Goal: Transaction & Acquisition: Purchase product/service

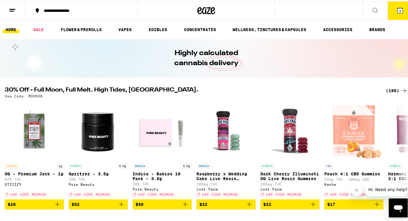
click at [391, 8] on button "4" at bounding box center [399, 9] width 25 height 18
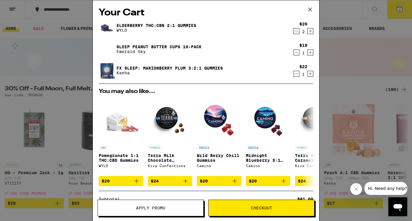
click at [295, 52] on icon "Decrement" at bounding box center [296, 52] width 3 height 0
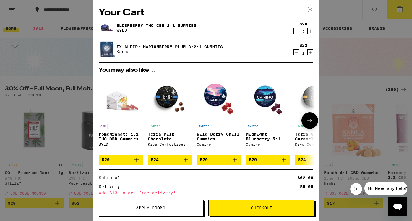
click at [137, 161] on icon "Add to bag" at bounding box center [136, 159] width 4 height 4
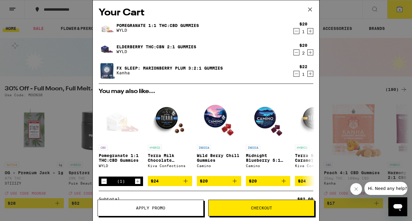
click at [273, 205] on button "Checkout" at bounding box center [261, 207] width 106 height 17
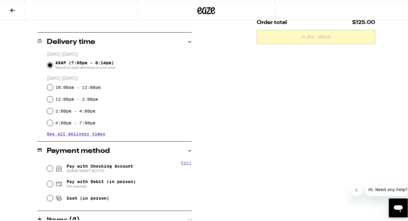
scroll to position [206, 0]
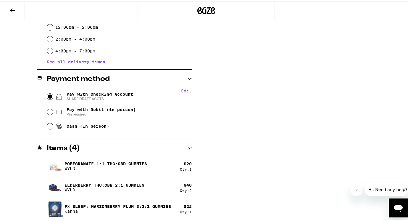
click at [50, 95] on input "Pay with Checking Account SHARE DRAFT ACCTS" at bounding box center [50, 95] width 6 height 6
radio input "true"
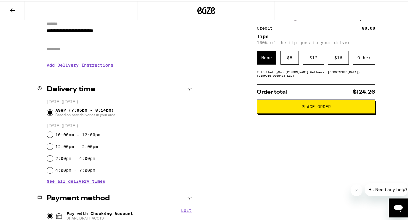
scroll to position [75, 0]
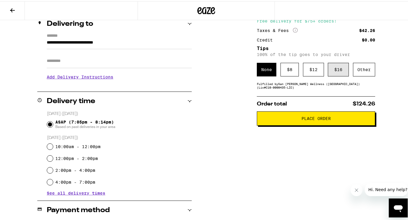
click at [336, 71] on div "$ 16" at bounding box center [338, 68] width 21 height 14
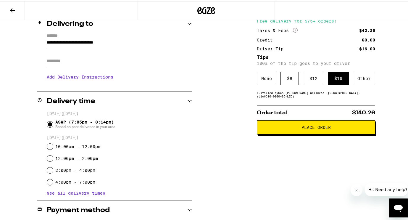
click at [329, 130] on button "Place Order" at bounding box center [316, 126] width 118 height 14
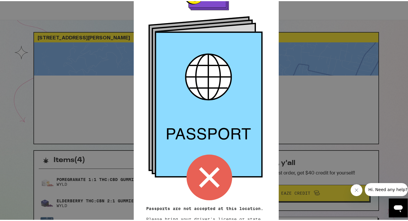
click at [202, 174] on icon at bounding box center [209, 176] width 21 height 21
click at [353, 192] on button "Close message from company" at bounding box center [356, 190] width 12 height 12
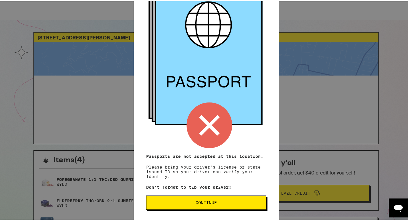
scroll to position [54, 0]
click at [215, 201] on span "Continue" at bounding box center [206, 201] width 110 height 4
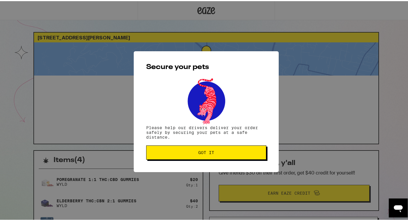
scroll to position [0, 0]
click at [210, 153] on span "Got it" at bounding box center [206, 151] width 16 height 4
